Goal: Navigation & Orientation: Find specific page/section

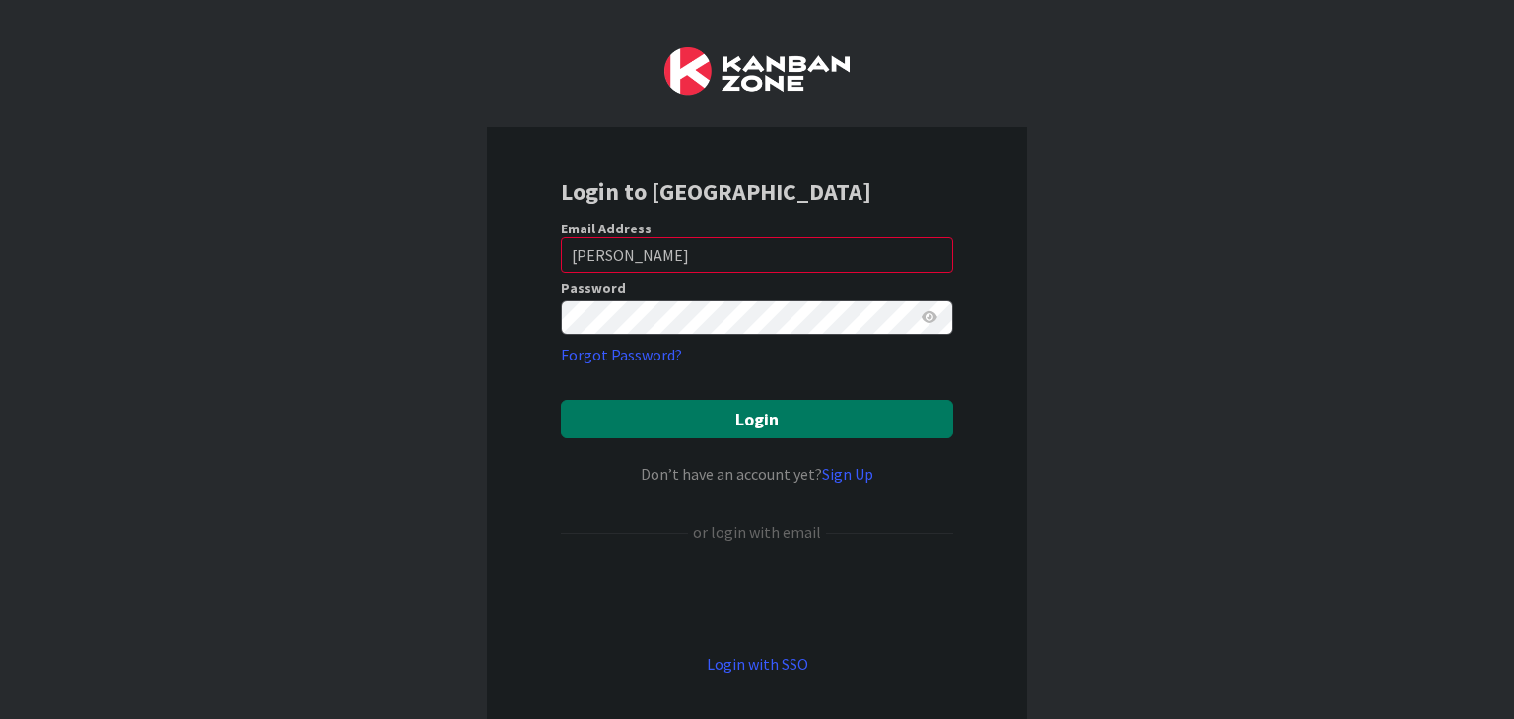
click at [749, 411] on button "Login" at bounding box center [757, 419] width 392 height 38
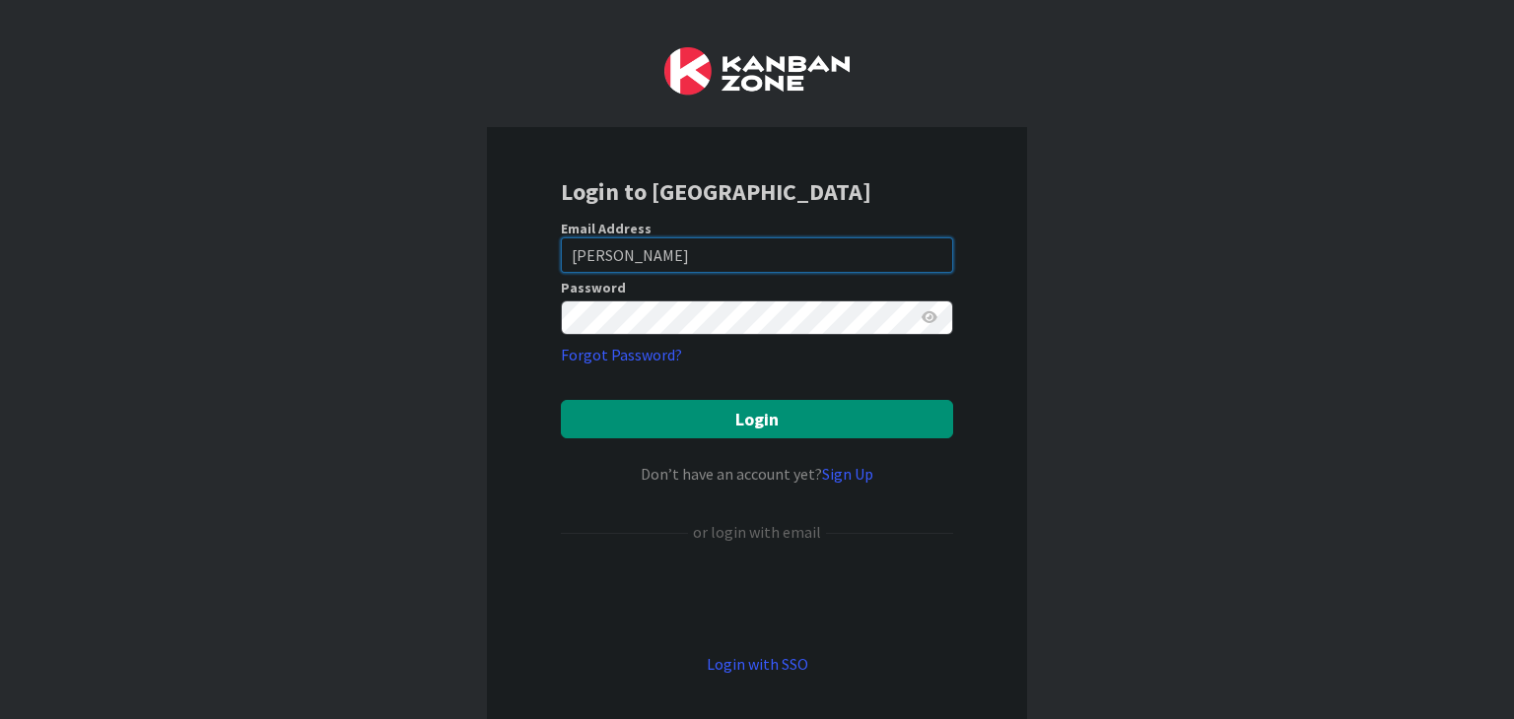
click at [627, 246] on input "[PERSON_NAME]" at bounding box center [757, 255] width 392 height 35
drag, startPoint x: 627, startPoint y: 249, endPoint x: 488, endPoint y: 241, distance: 139.2
click at [488, 241] on div "Login to [GEOGRAPHIC_DATA] Email Address [PERSON_NAME] Password Forgot Password…" at bounding box center [757, 425] width 540 height 597
type input "[PERSON_NAME][EMAIL_ADDRESS][DOMAIN_NAME]"
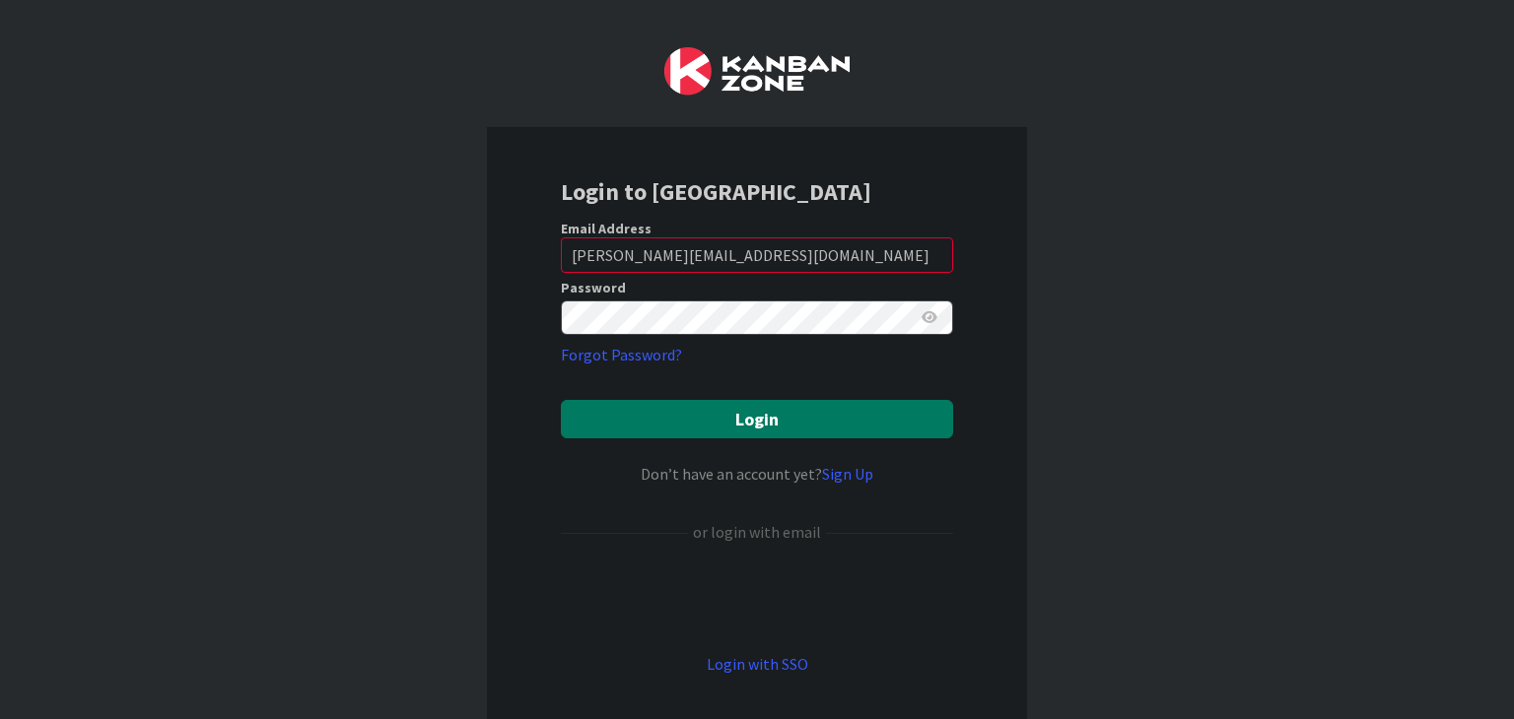
click at [713, 411] on button "Login" at bounding box center [757, 419] width 392 height 38
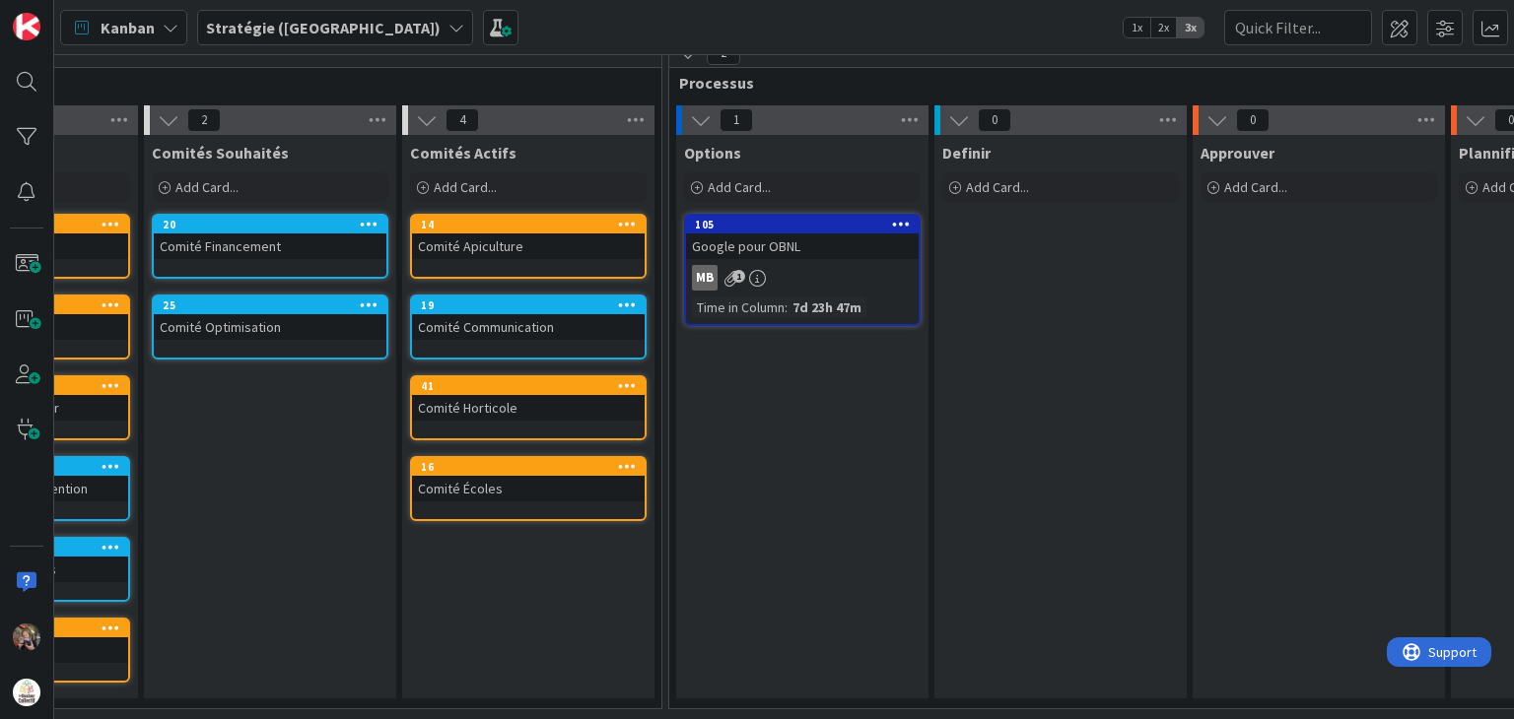
scroll to position [32, 0]
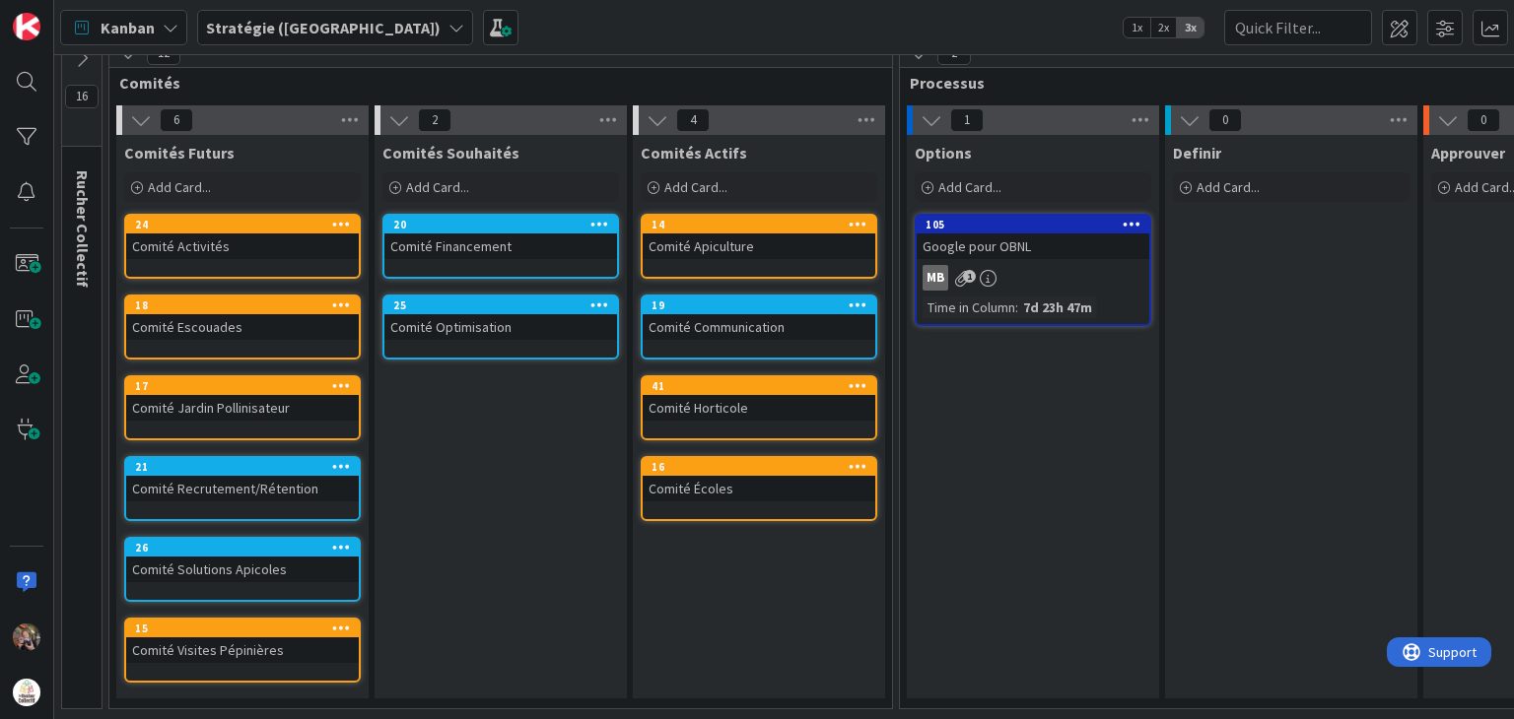
click at [80, 85] on span "16" at bounding box center [82, 97] width 34 height 24
click at [79, 64] on div "16" at bounding box center [81, 92] width 39 height 108
click at [78, 123] on div "16" at bounding box center [81, 92] width 39 height 108
click at [83, 182] on span "Rucher Collectif" at bounding box center [83, 228] width 20 height 117
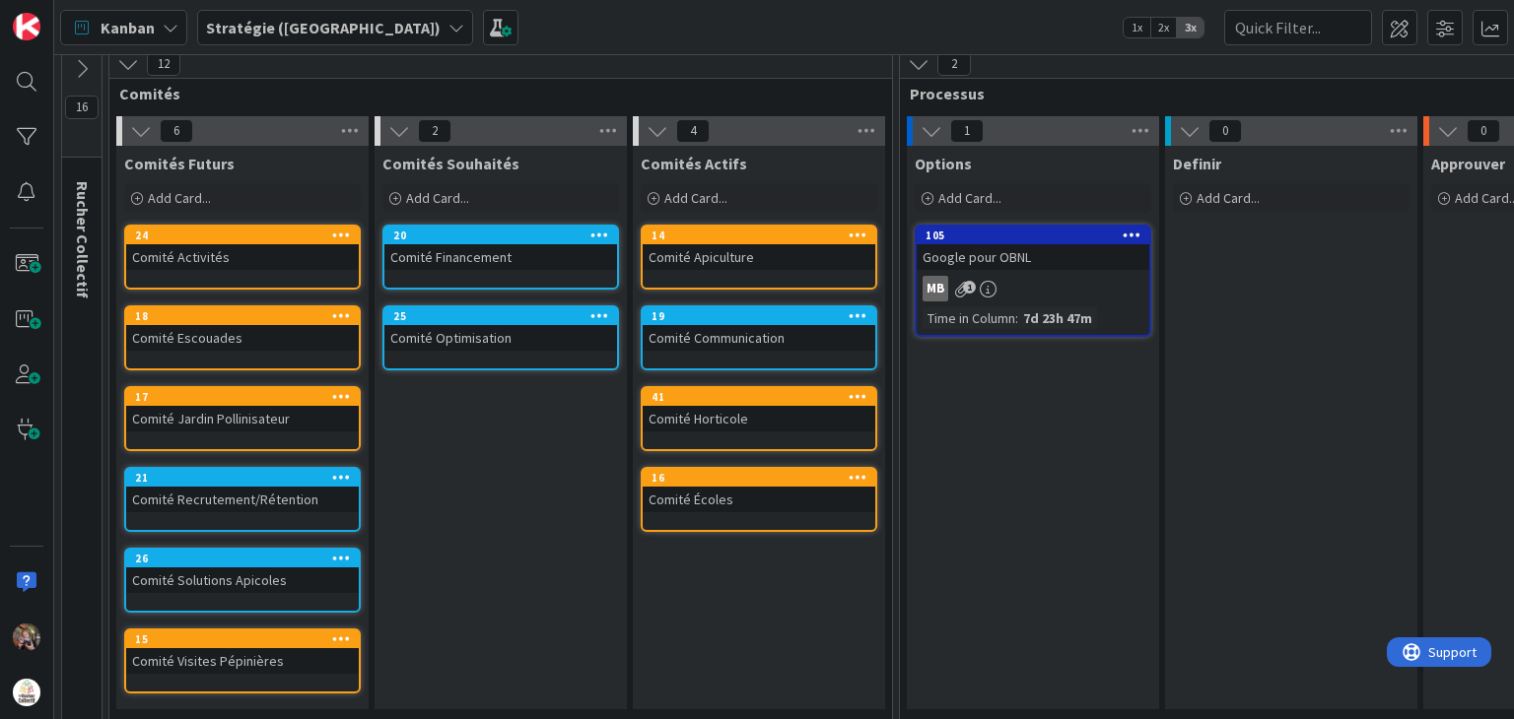
scroll to position [0, 0]
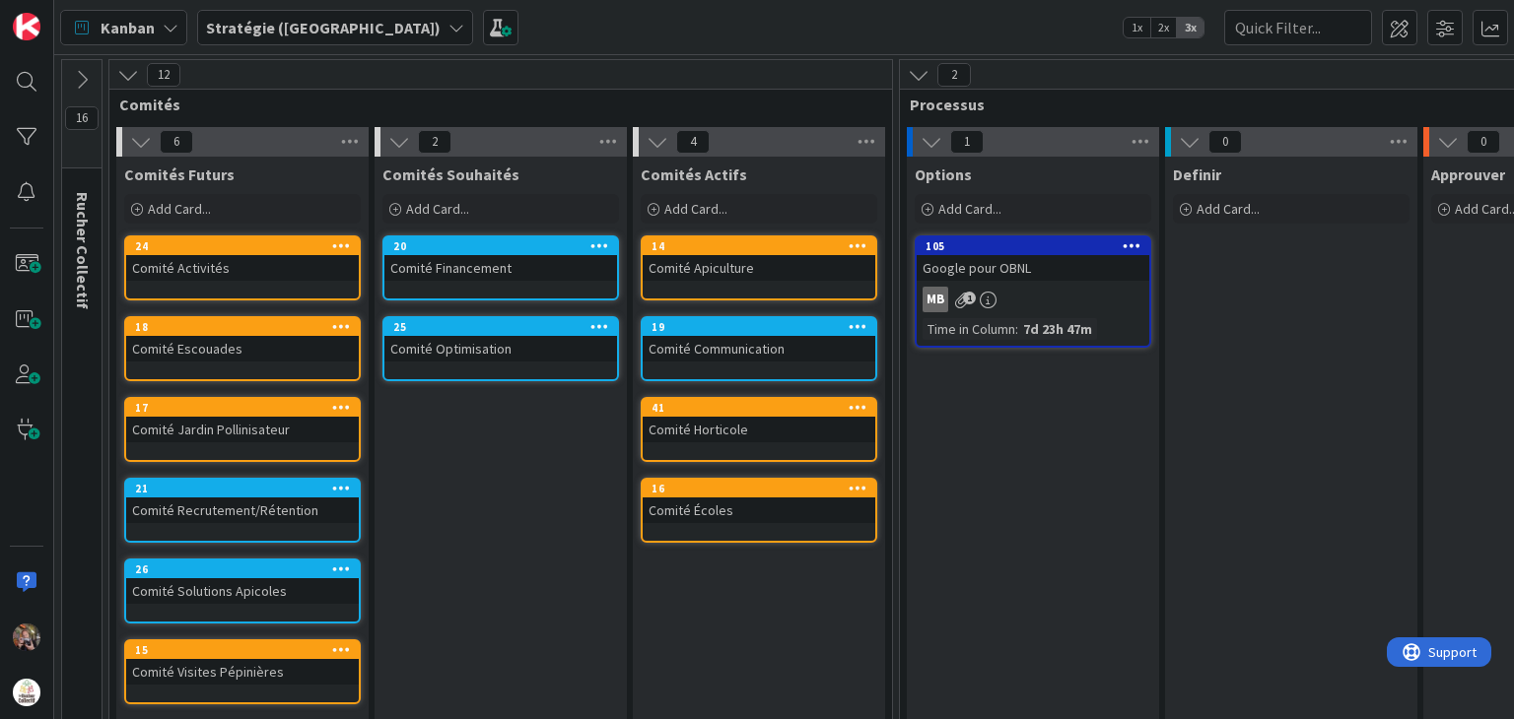
click at [80, 71] on icon at bounding box center [82, 80] width 22 height 22
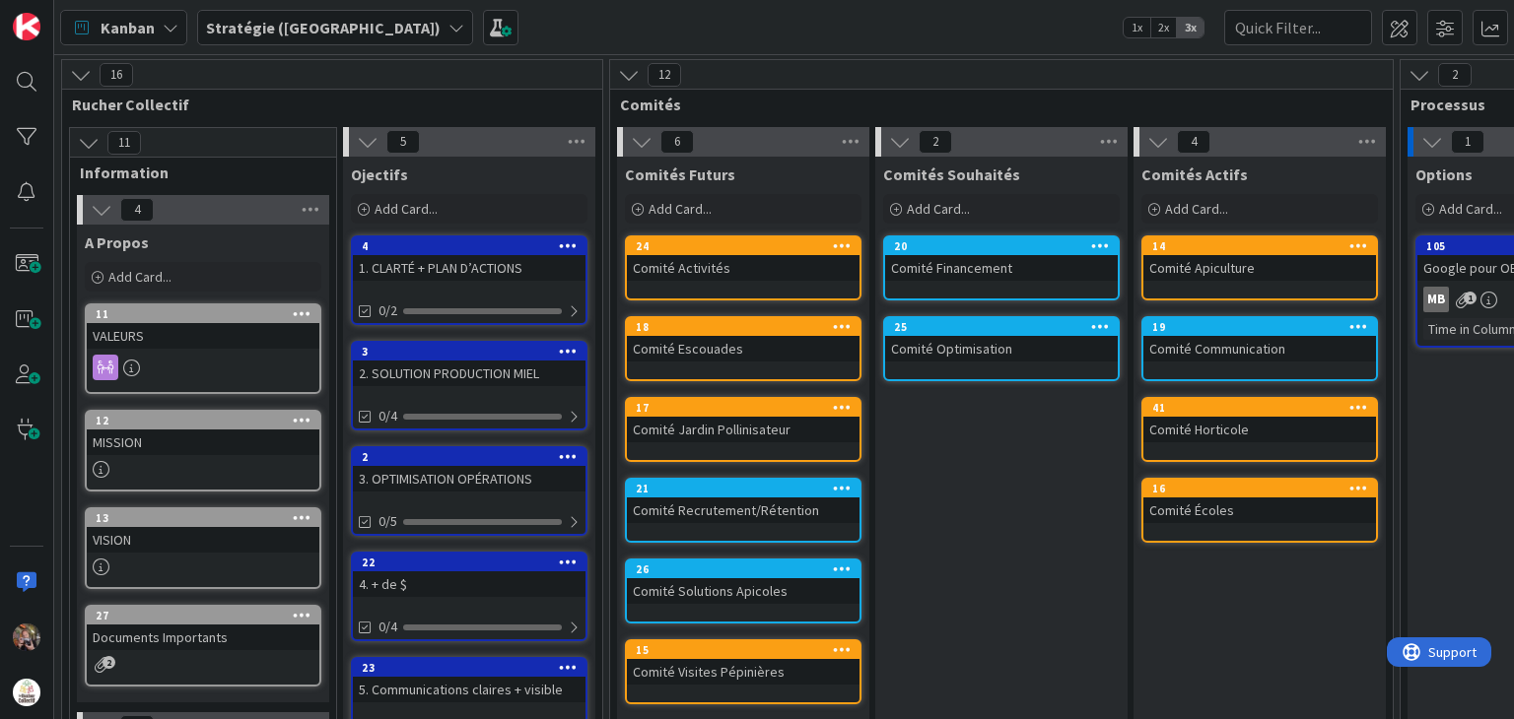
click at [1222, 523] on div "16 Comité Écoles" at bounding box center [1259, 510] width 237 height 65
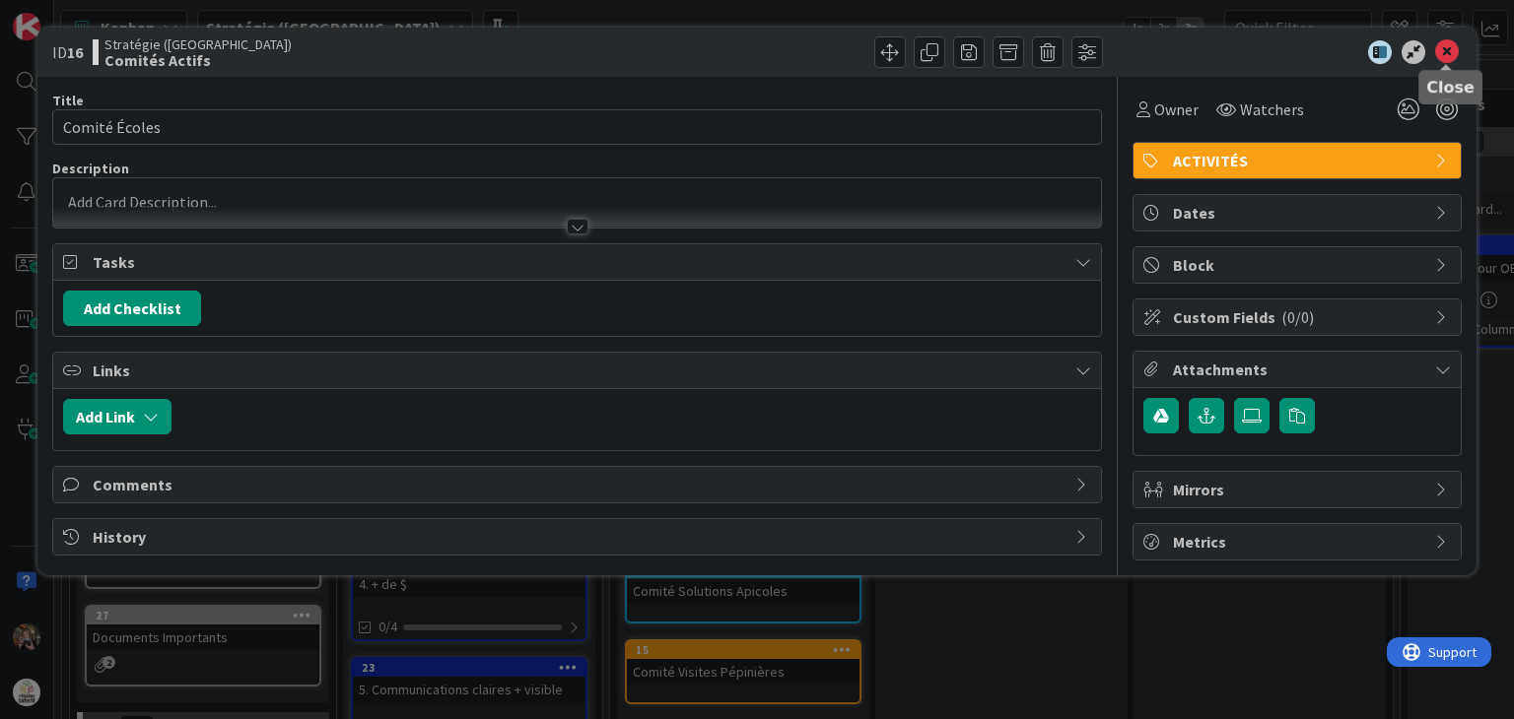
click at [1450, 44] on icon at bounding box center [1447, 52] width 24 height 24
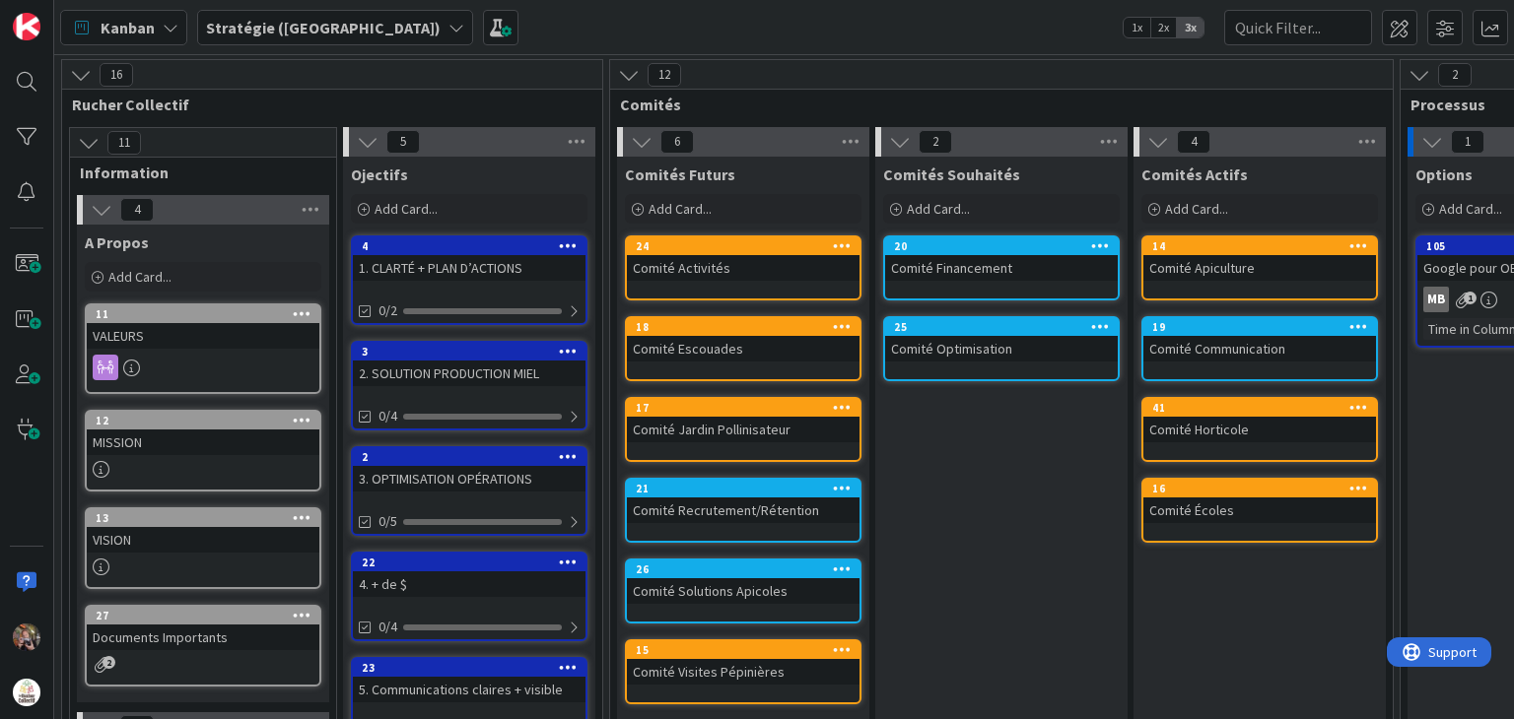
click at [1357, 518] on div "Comité Écoles" at bounding box center [1259, 511] width 233 height 26
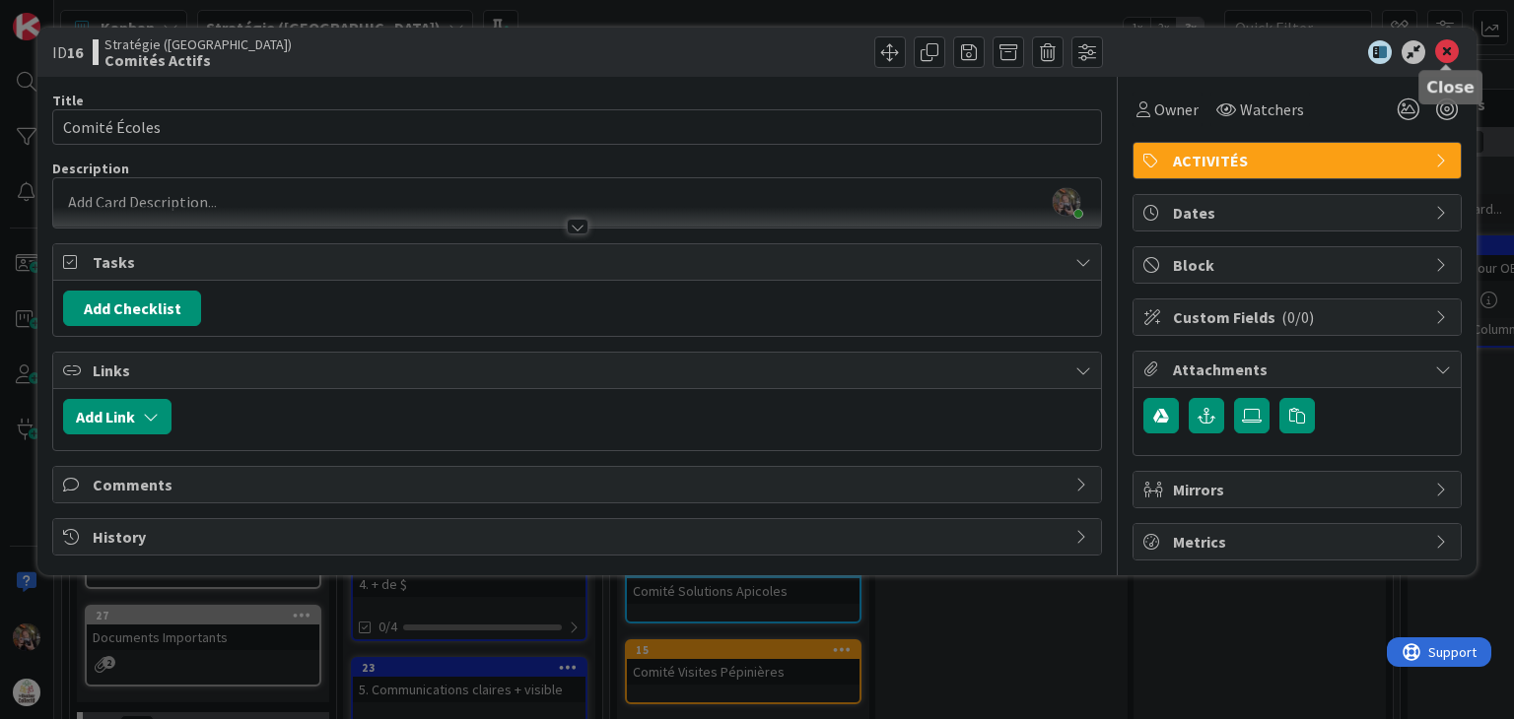
click at [1443, 47] on icon at bounding box center [1447, 52] width 24 height 24
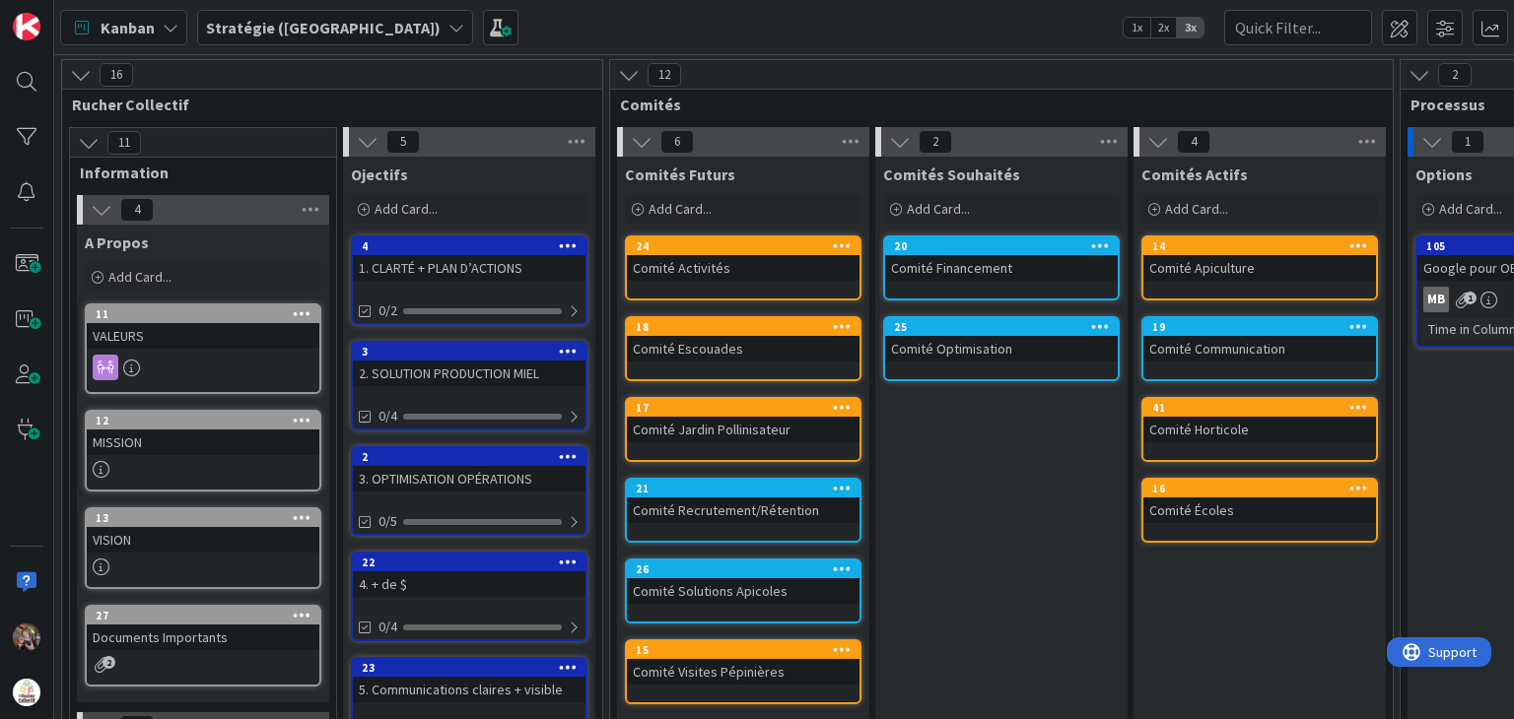
click at [1358, 483] on icon at bounding box center [1358, 488] width 19 height 14
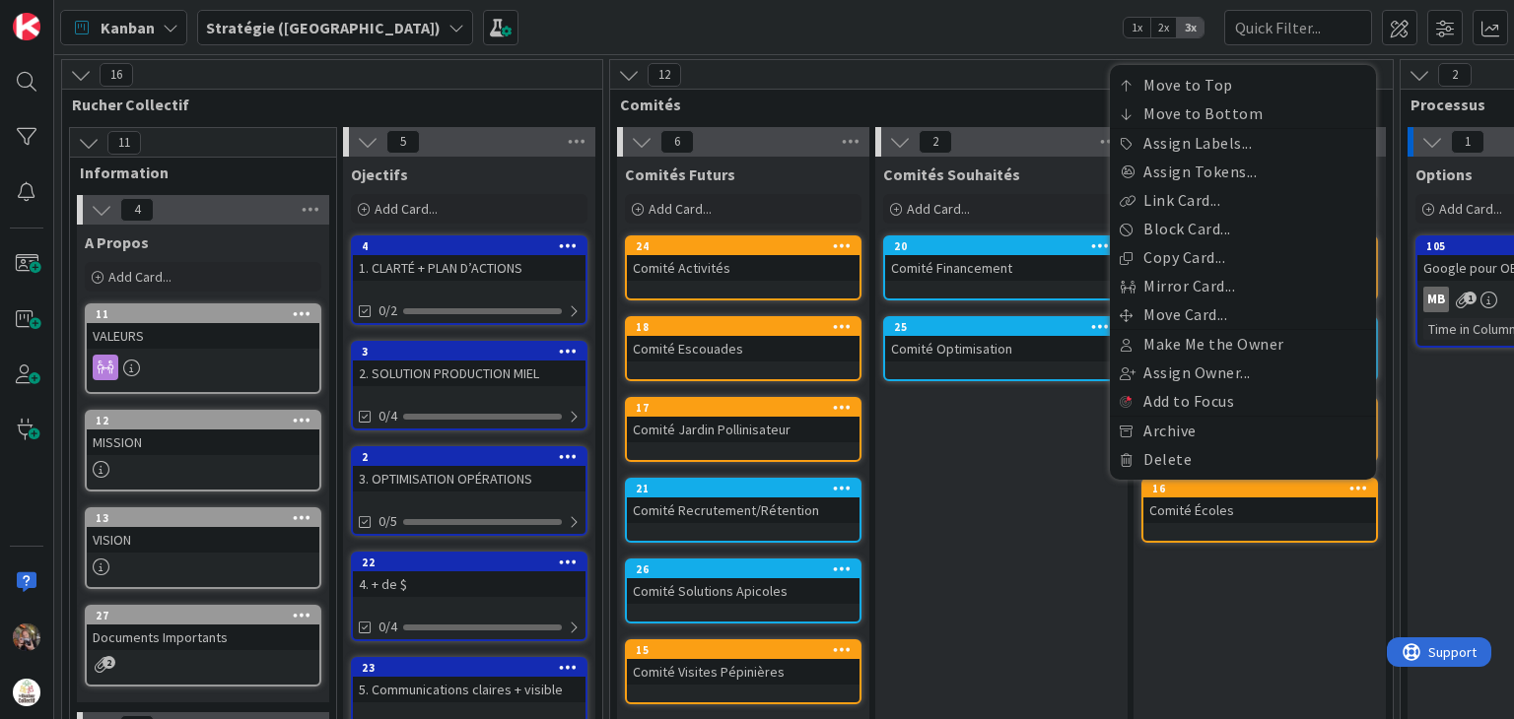
click at [1358, 483] on icon at bounding box center [1358, 488] width 19 height 14
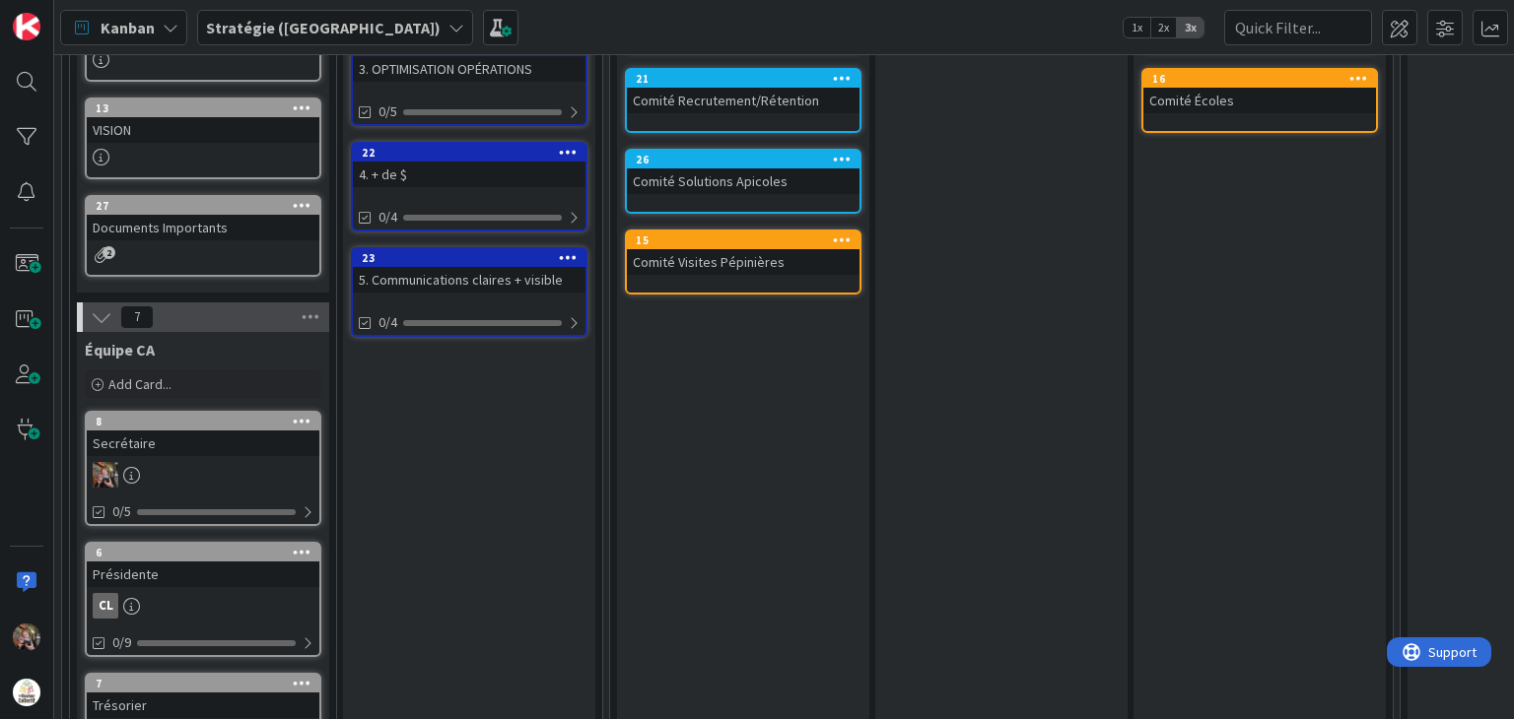
scroll to position [441, 0]
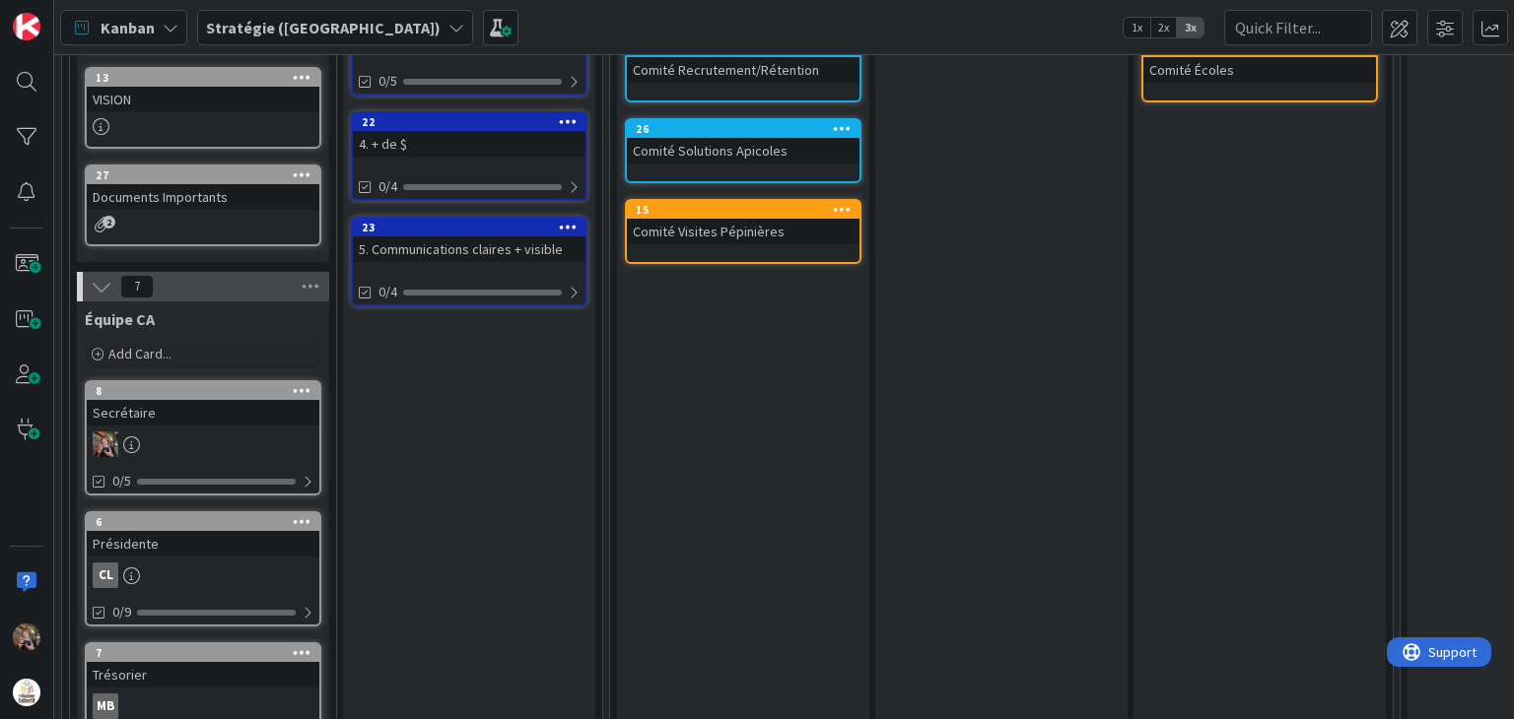
click at [99, 284] on icon at bounding box center [102, 287] width 22 height 22
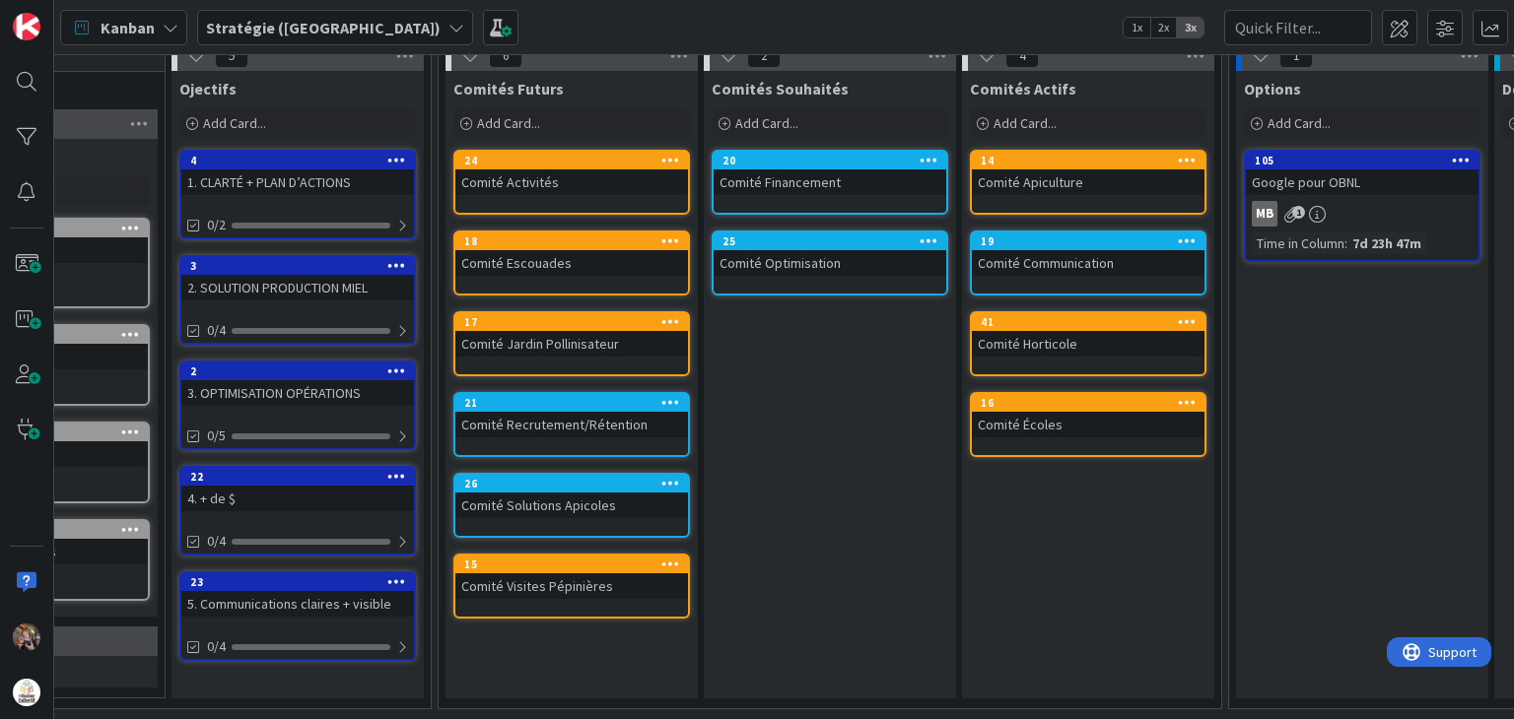
scroll to position [97, 0]
